Goal: Find specific page/section: Find specific page/section

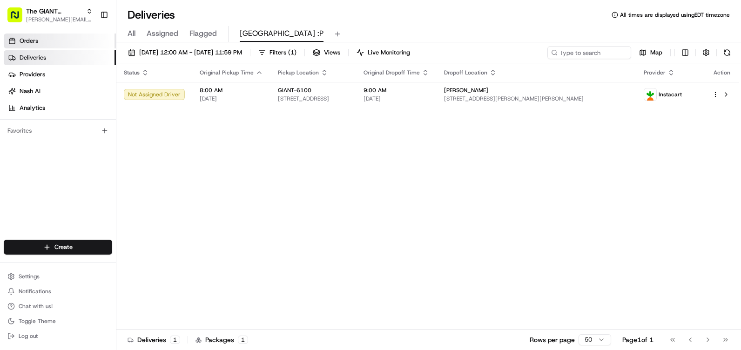
click at [43, 39] on link "Orders" at bounding box center [60, 41] width 112 height 15
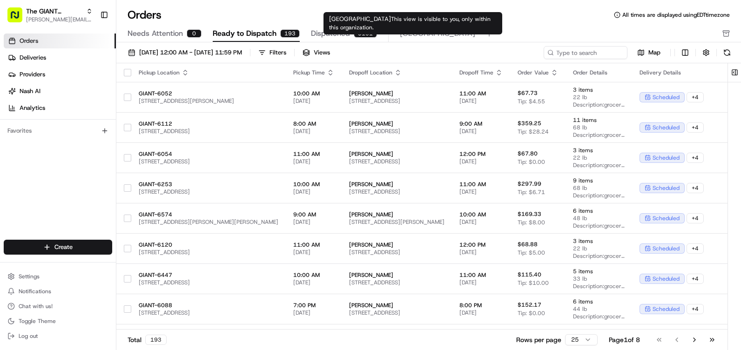
click at [400, 30] on span "[GEOGRAPHIC_DATA]" at bounding box center [437, 33] width 75 height 11
click at [398, 21] on span "This view is visible to you, only within this organization." at bounding box center [409, 23] width 161 height 16
click at [410, 33] on span "[GEOGRAPHIC_DATA]" at bounding box center [437, 33] width 75 height 11
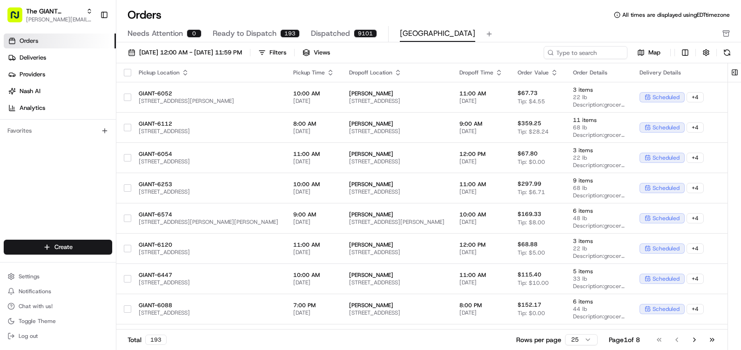
click at [576, 59] on div "[DATE] 12:00 AM - [DATE] 11:59 PM Filters Views Map" at bounding box center [428, 54] width 625 height 17
click at [578, 56] on input at bounding box center [572, 52] width 112 height 13
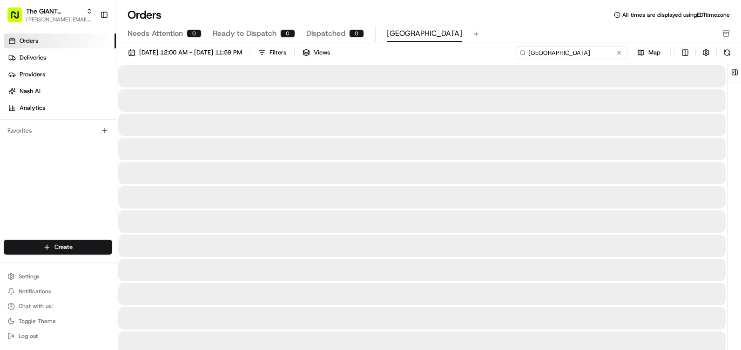
type input "[GEOGRAPHIC_DATA]"
